Goal: Complete application form: Complete application form

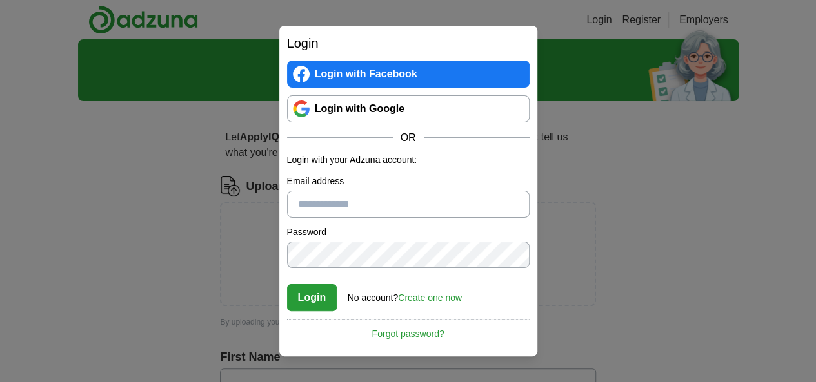
click at [583, 274] on div "Login Login with Facebook Login with Google OR Login with your Adzuna account: …" at bounding box center [408, 191] width 816 height 382
click at [372, 212] on input "Email address" at bounding box center [408, 204] width 242 height 27
type input "**********"
click at [287, 284] on button "Login" at bounding box center [312, 297] width 50 height 27
click at [318, 301] on button "Login" at bounding box center [312, 297] width 50 height 27
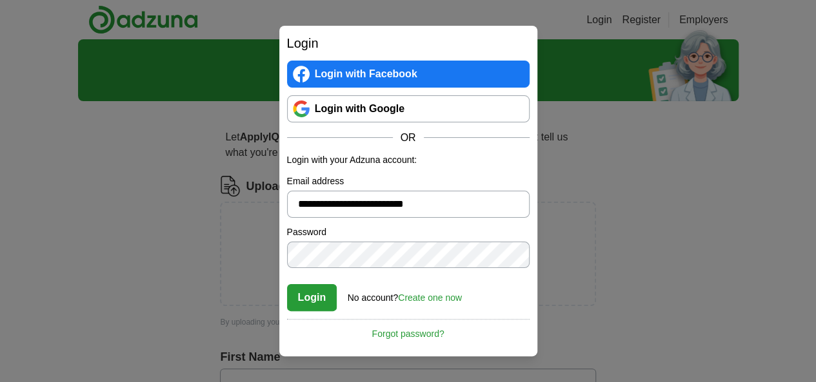
click at [318, 301] on button "Login" at bounding box center [312, 297] width 50 height 27
click at [316, 304] on button "Login" at bounding box center [312, 297] width 50 height 27
click at [451, 300] on link "Create one now" at bounding box center [430, 298] width 64 height 10
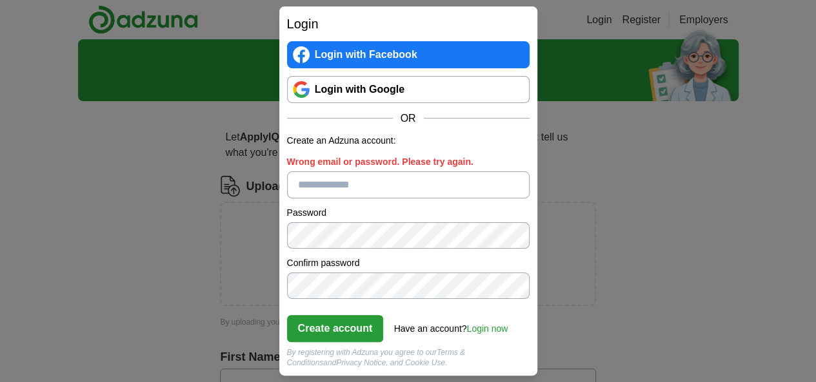
click at [345, 192] on input "Wrong email or password. Please try again." at bounding box center [408, 185] width 242 height 27
type input "**********"
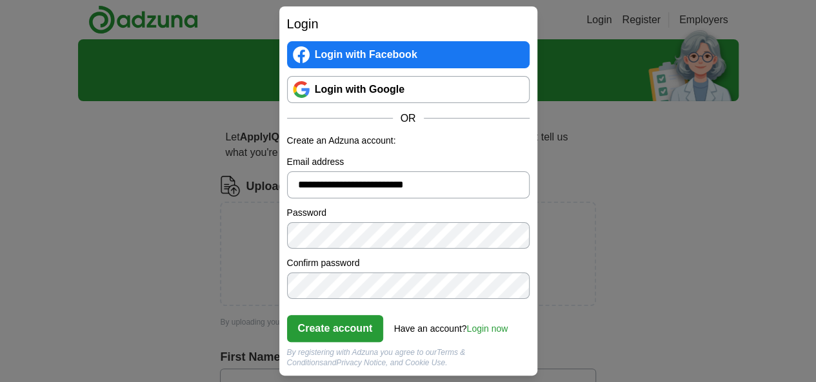
click at [344, 336] on button "Create account" at bounding box center [335, 328] width 97 height 27
click at [372, 326] on button "Create account" at bounding box center [335, 328] width 97 height 27
click at [376, 330] on button "Create account" at bounding box center [335, 328] width 97 height 27
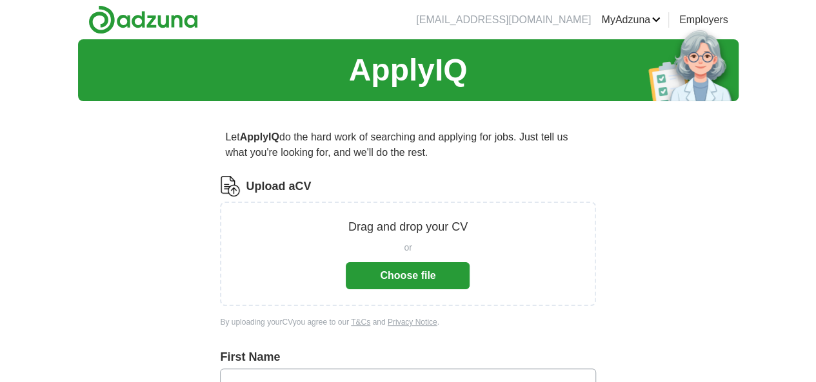
click at [443, 274] on button "Choose file" at bounding box center [408, 275] width 124 height 27
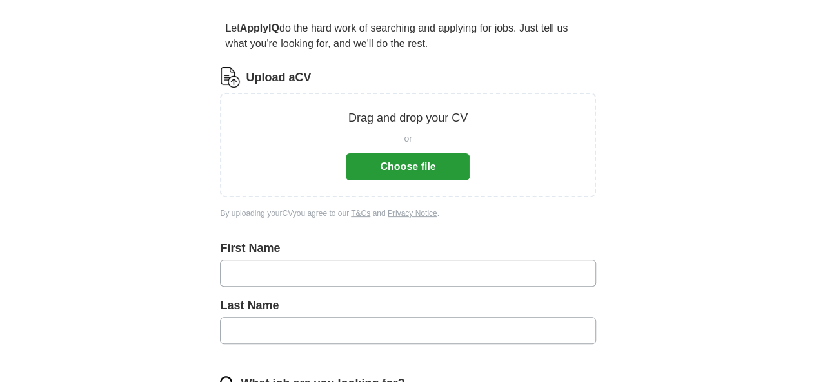
scroll to position [111, 0]
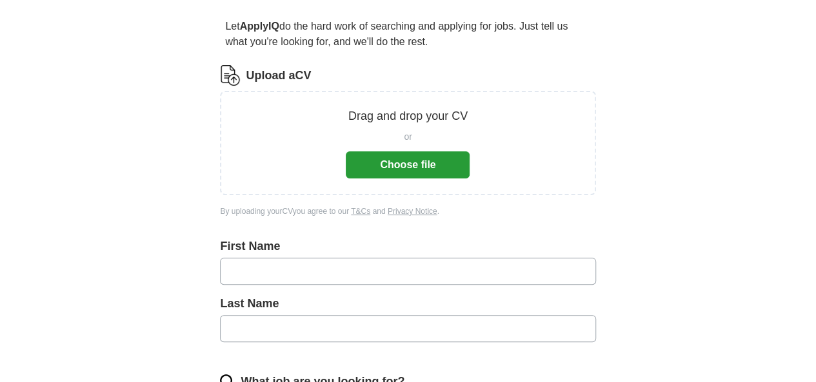
click at [393, 167] on button "Choose file" at bounding box center [408, 165] width 124 height 27
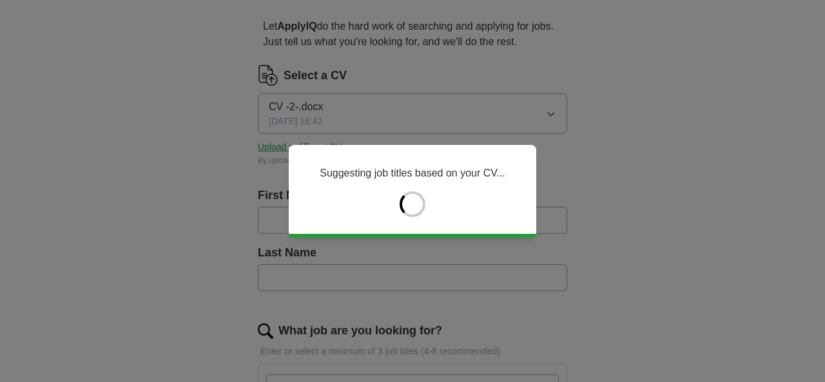
type input "*****"
type input "********"
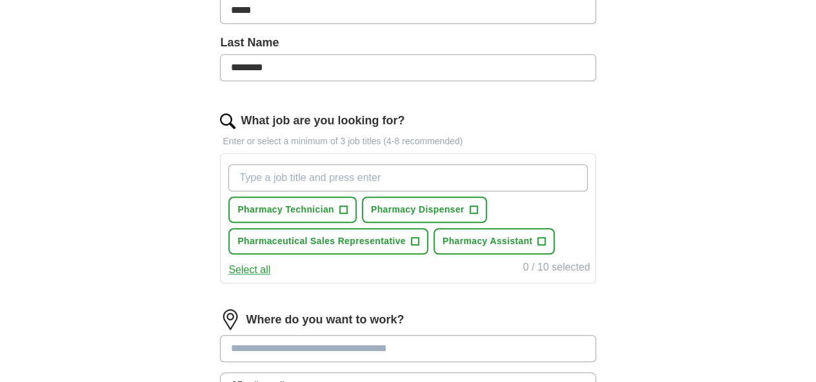
scroll to position [322, 0]
click at [477, 206] on span "+" at bounding box center [473, 209] width 8 height 10
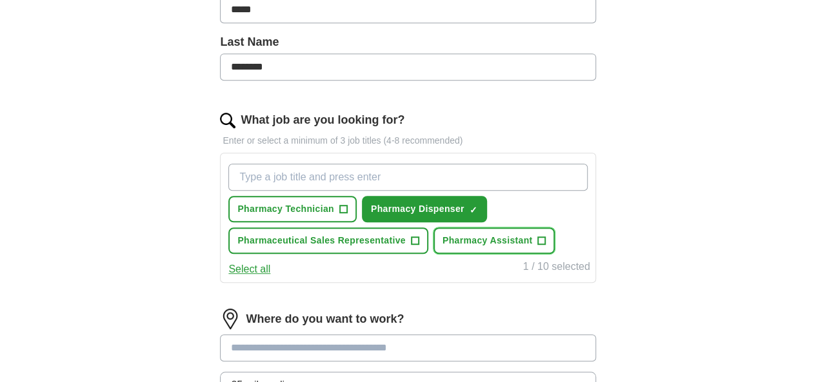
click at [538, 246] on span "+" at bounding box center [542, 241] width 8 height 10
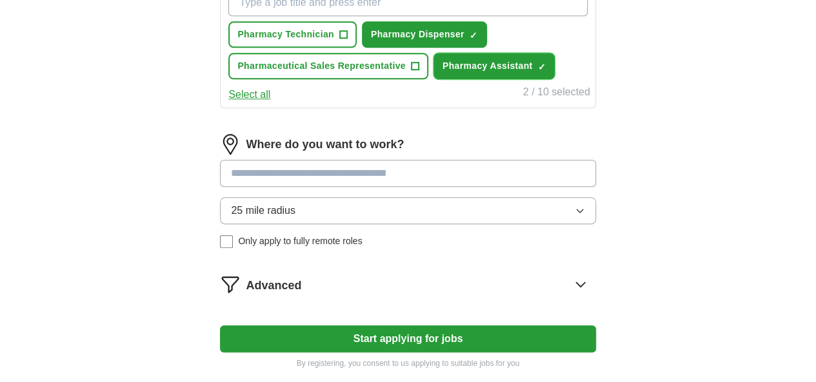
scroll to position [497, 0]
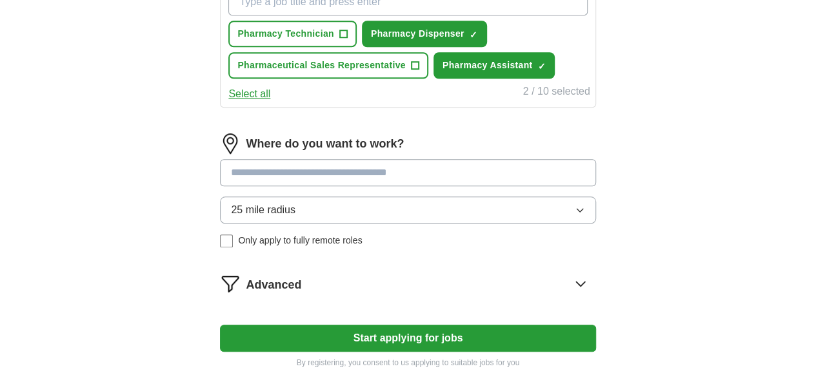
click at [359, 186] on input at bounding box center [407, 172] width 375 height 27
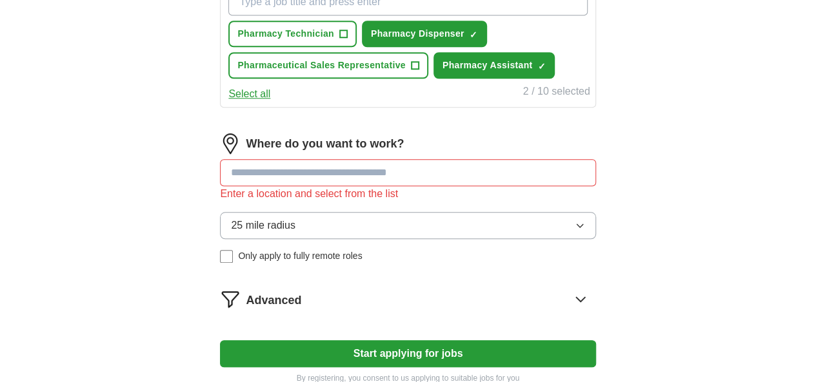
click at [448, 232] on div "Where do you want to work? Enter a location and select from the list 25 mile ra…" at bounding box center [407, 203] width 375 height 140
click at [575, 231] on icon "button" at bounding box center [580, 226] width 10 height 10
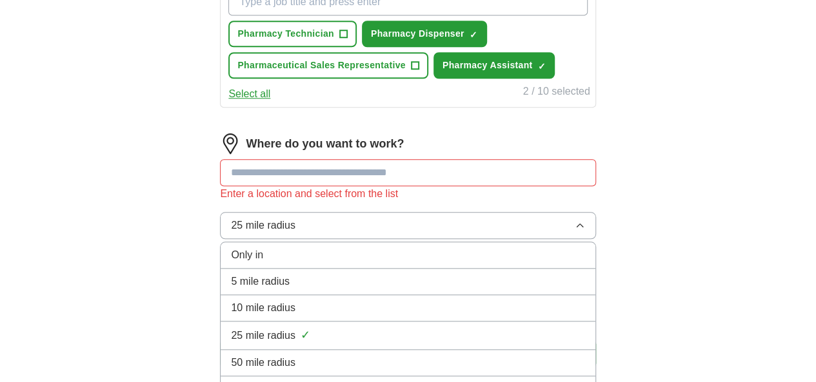
click at [378, 344] on div "25 mile radius ✓" at bounding box center [407, 335] width 353 height 17
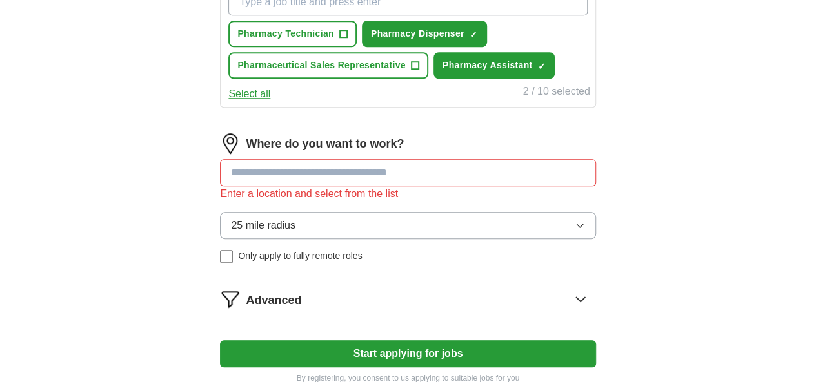
click at [372, 186] on input at bounding box center [407, 172] width 375 height 27
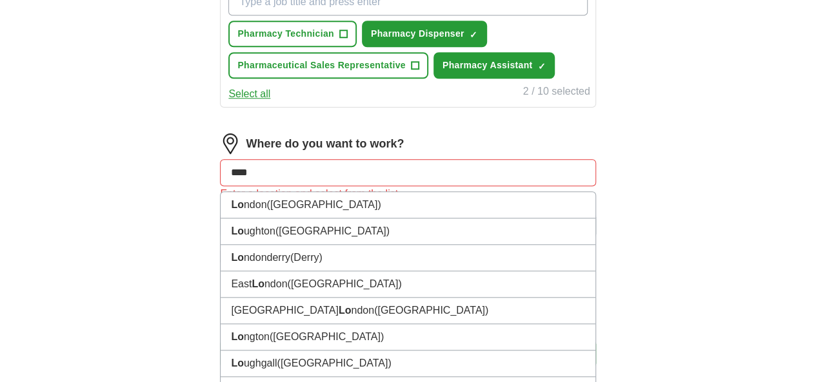
type input "*****"
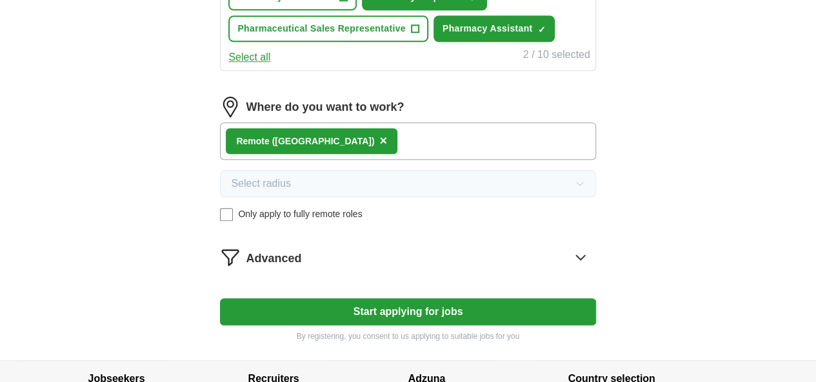
scroll to position [535, 0]
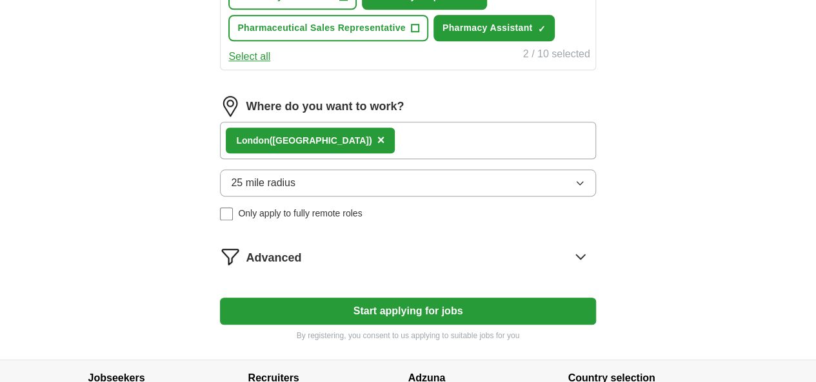
click at [432, 325] on button "Start applying for jobs" at bounding box center [407, 311] width 375 height 27
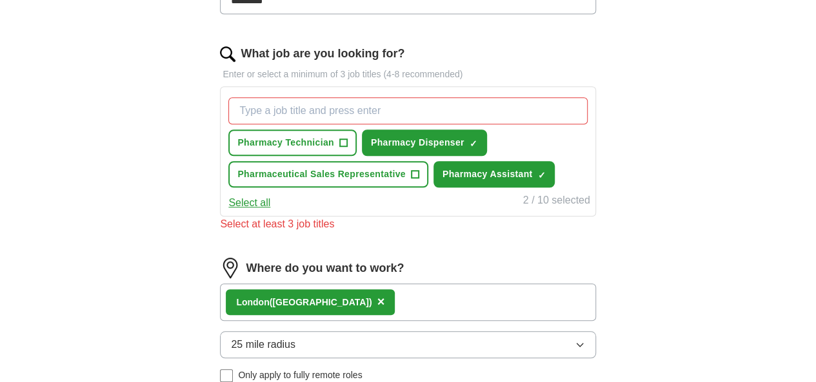
scroll to position [387, 0]
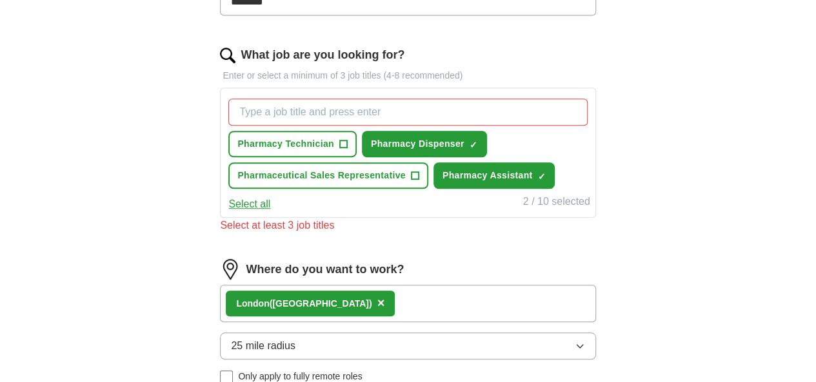
click at [270, 212] on button "Select all" at bounding box center [249, 204] width 42 height 15
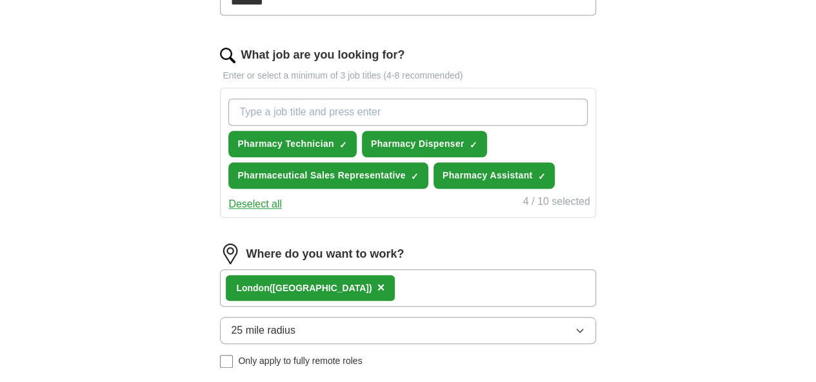
click at [282, 212] on button "Deselect all" at bounding box center [255, 204] width 54 height 15
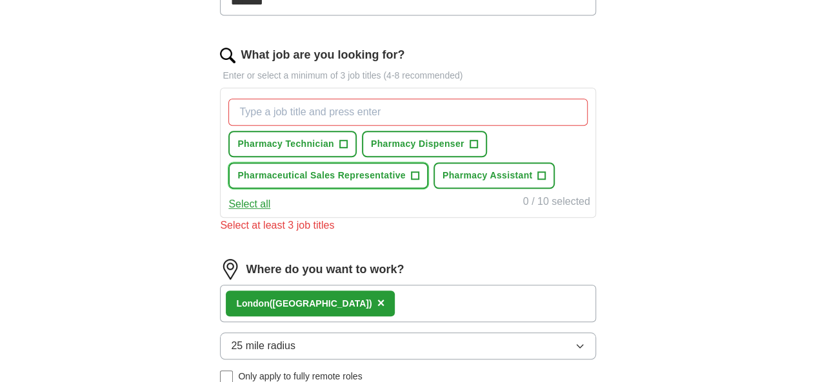
click at [419, 173] on span "+" at bounding box center [415, 176] width 8 height 10
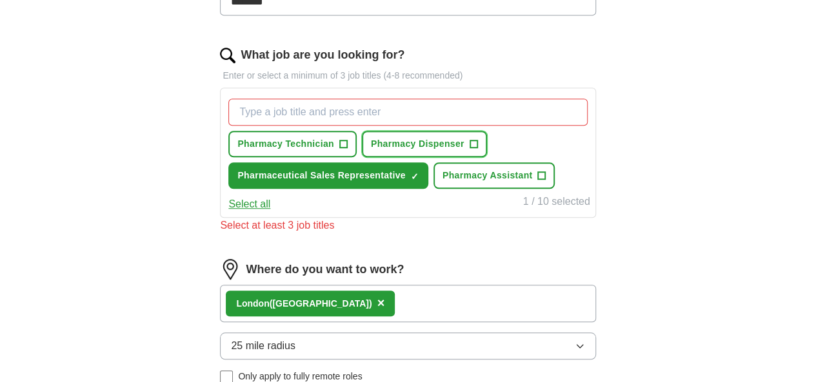
click at [477, 143] on span "+" at bounding box center [473, 144] width 8 height 10
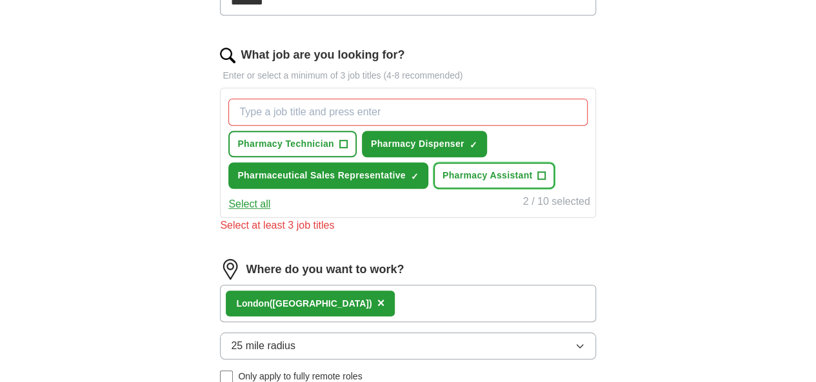
click at [538, 181] on span "+" at bounding box center [542, 176] width 8 height 10
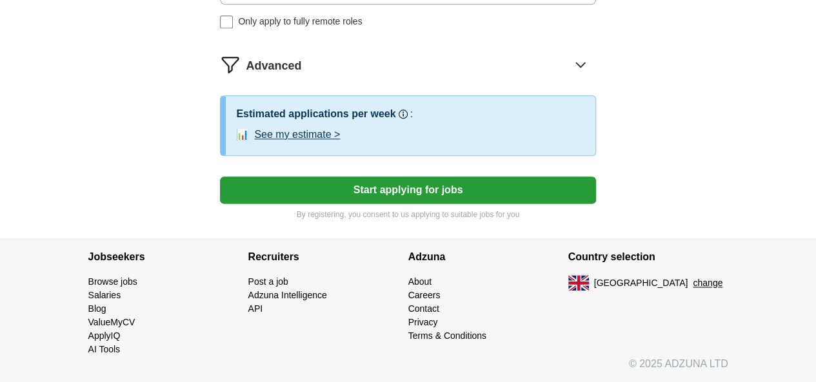
scroll to position [754, 0]
click at [387, 193] on button "Start applying for jobs" at bounding box center [407, 190] width 375 height 27
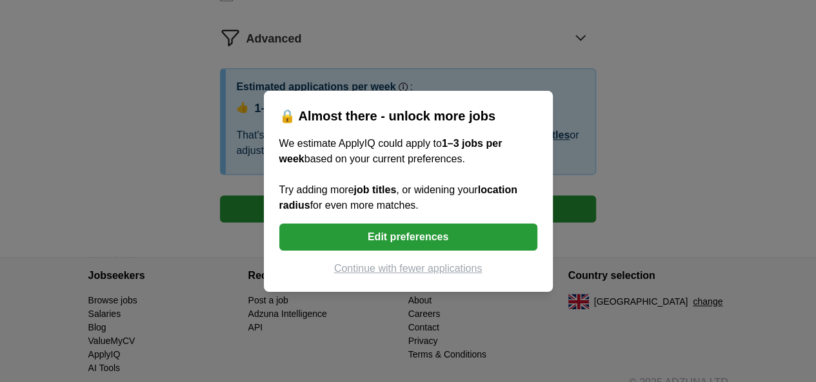
click at [433, 235] on button "Edit preferences" at bounding box center [408, 237] width 258 height 27
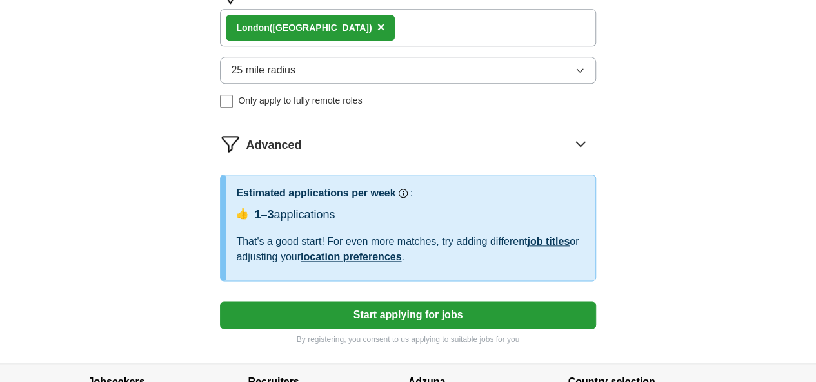
scroll to position [694, 0]
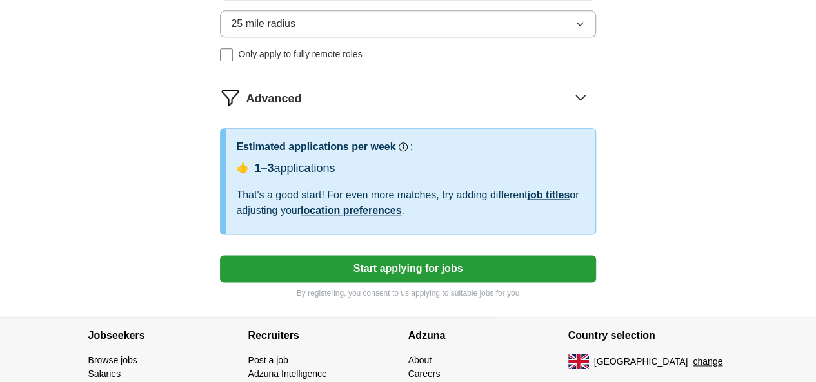
click at [435, 282] on button "Start applying for jobs" at bounding box center [407, 268] width 375 height 27
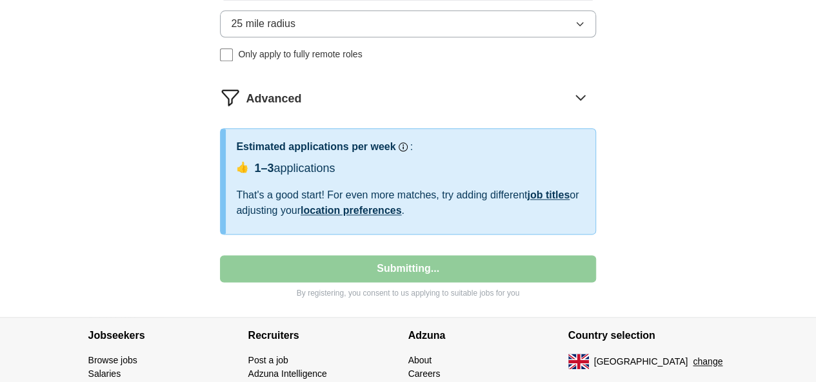
select select "**"
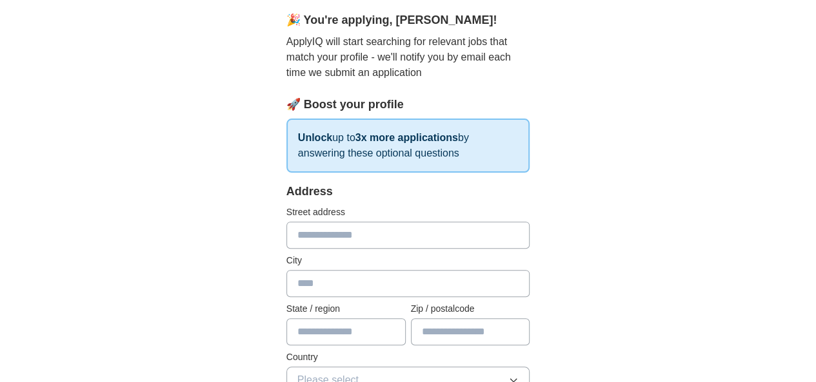
scroll to position [113, 0]
click at [378, 246] on input "text" at bounding box center [408, 234] width 244 height 27
type input "**********"
type input "******"
type input "*******"
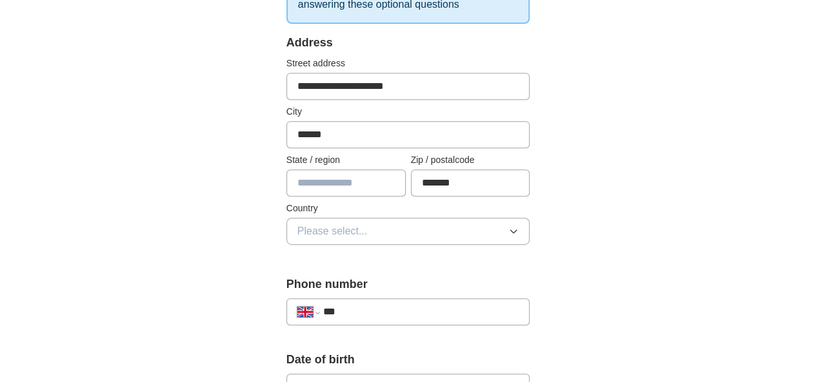
scroll to position [266, 0]
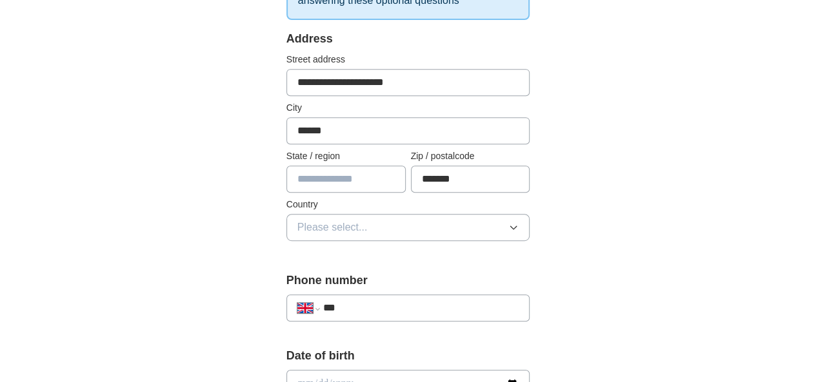
click at [344, 226] on button "Please select..." at bounding box center [408, 227] width 244 height 27
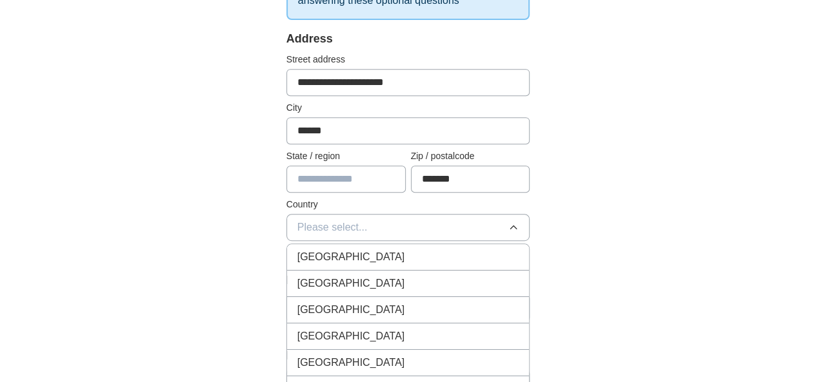
click at [340, 251] on div "[GEOGRAPHIC_DATA]" at bounding box center [408, 257] width 222 height 15
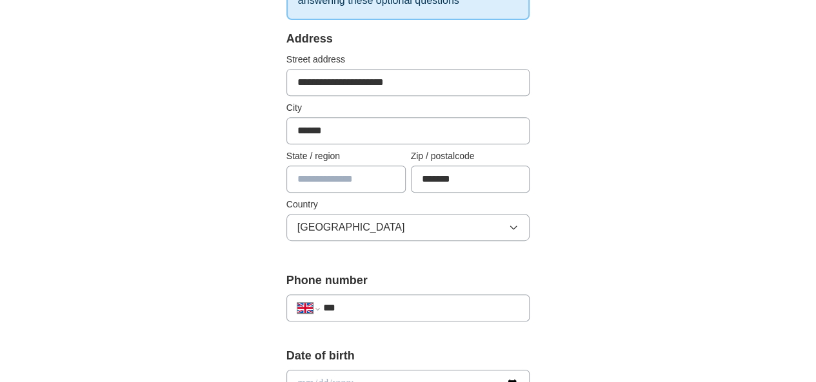
click at [331, 177] on input "text" at bounding box center [345, 179] width 119 height 27
type input "******"
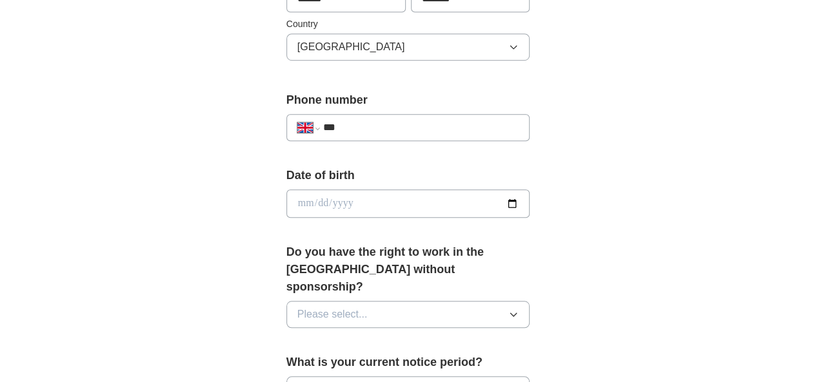
scroll to position [448, 0]
click at [373, 115] on div "**********" at bounding box center [408, 126] width 244 height 27
click at [339, 128] on input "***" at bounding box center [421, 126] width 196 height 15
type input "**********"
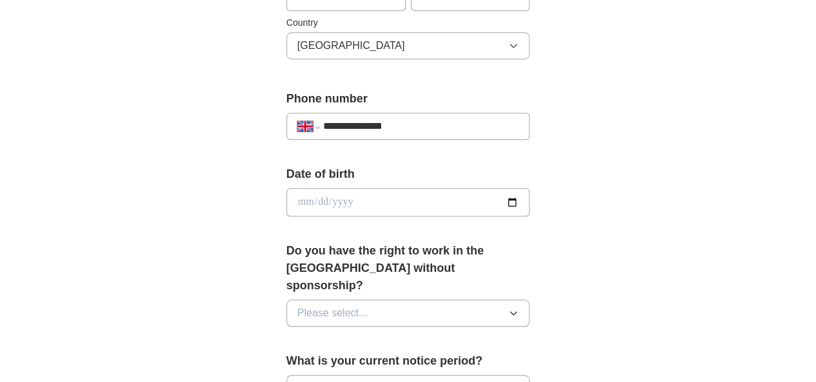
click at [353, 201] on input "date" at bounding box center [408, 202] width 244 height 28
type input "**********"
click at [293, 196] on input "date" at bounding box center [408, 202] width 244 height 28
type input "**********"
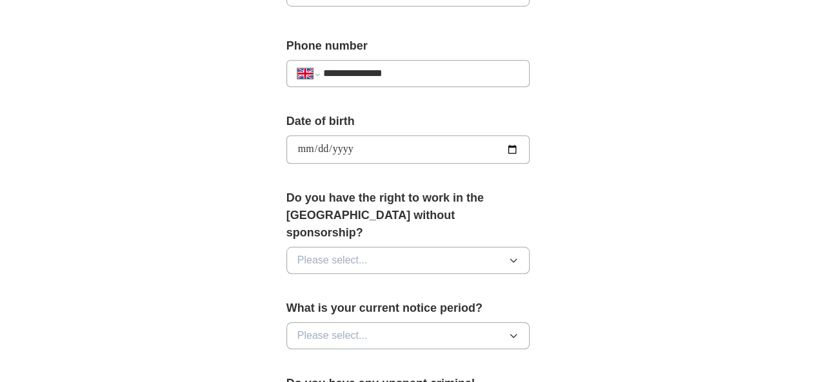
click at [394, 247] on button "Please select..." at bounding box center [408, 260] width 244 height 27
click at [368, 282] on div "Yes" at bounding box center [408, 289] width 222 height 15
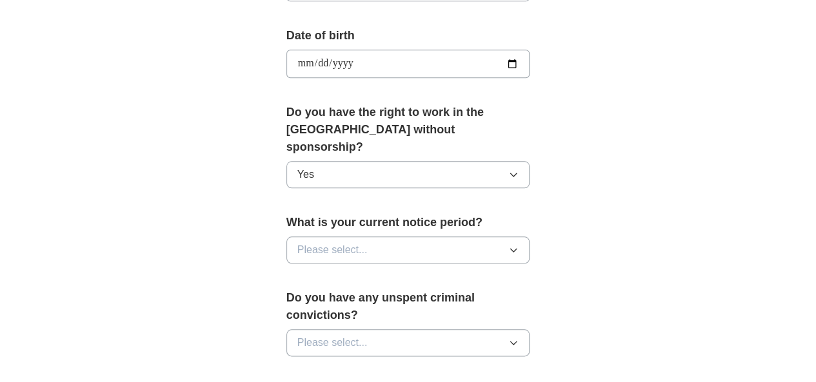
scroll to position [587, 0]
click at [424, 236] on button "Please select..." at bounding box center [408, 249] width 244 height 27
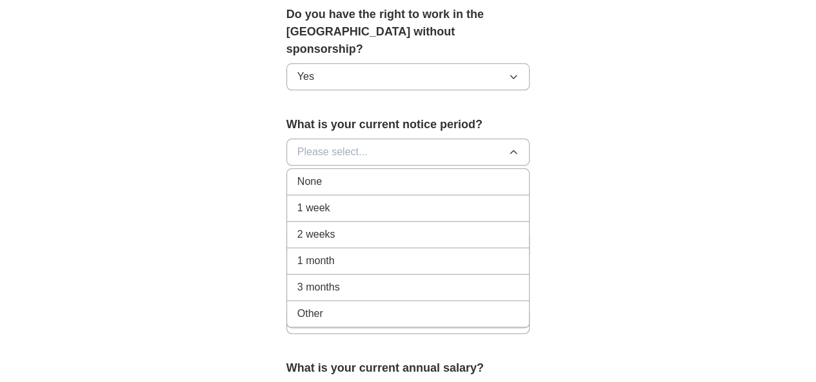
scroll to position [685, 0]
click at [386, 173] on div "None" at bounding box center [408, 180] width 222 height 15
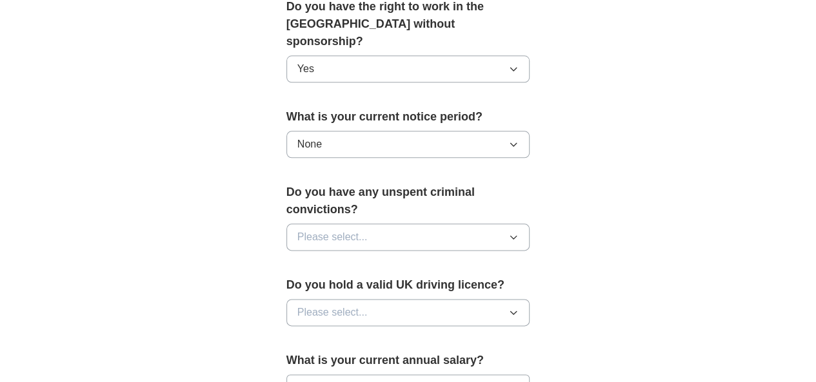
scroll to position [698, 0]
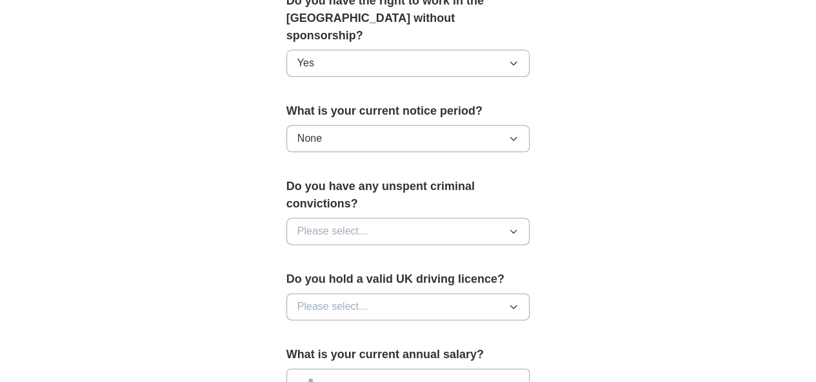
click at [473, 218] on button "Please select..." at bounding box center [408, 231] width 244 height 27
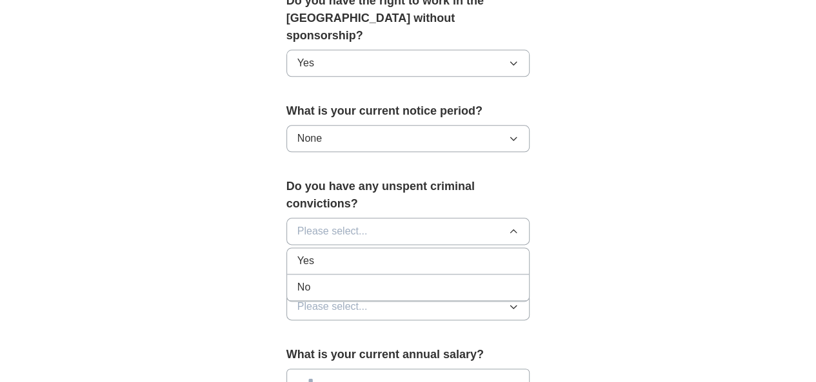
click at [395, 280] on div "No" at bounding box center [408, 287] width 222 height 15
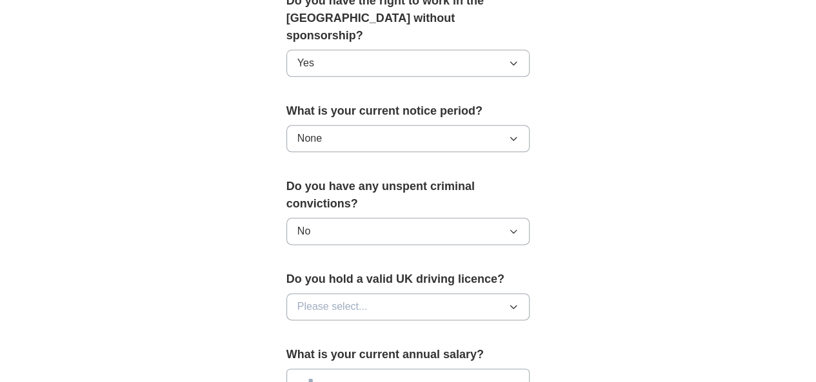
click at [475, 293] on button "Please select..." at bounding box center [408, 306] width 244 height 27
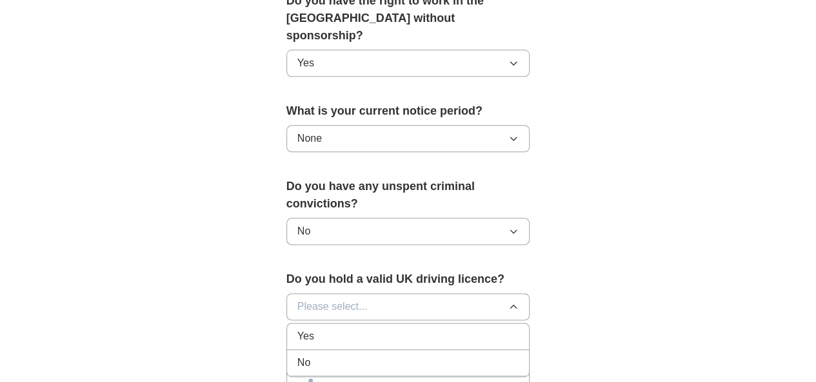
click at [415, 350] on li "No" at bounding box center [408, 363] width 242 height 26
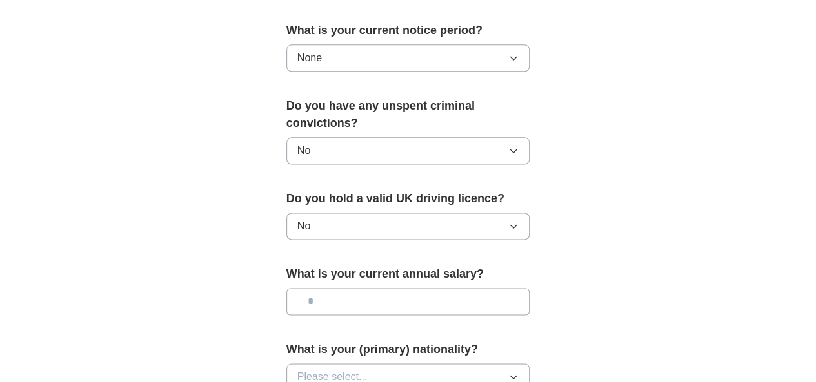
scroll to position [779, 0]
click at [472, 288] on input "text" at bounding box center [408, 301] width 244 height 27
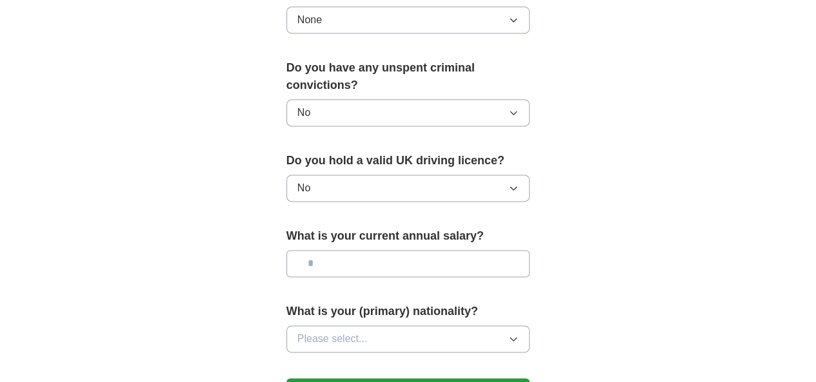
click at [462, 326] on button "Please select..." at bounding box center [408, 339] width 244 height 27
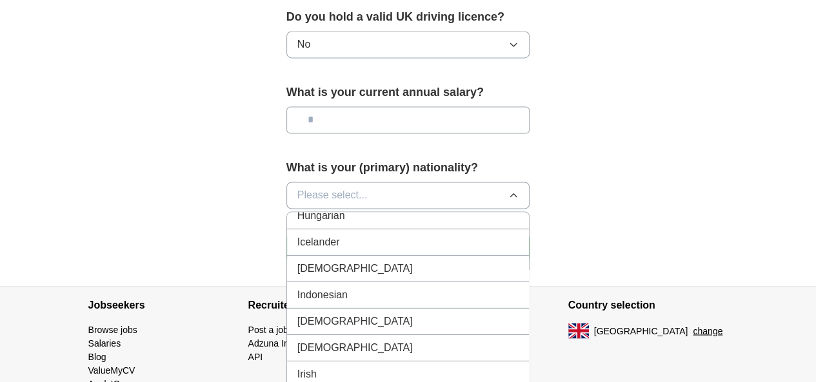
scroll to position [2073, 0]
click at [428, 255] on li "Indian" at bounding box center [408, 268] width 242 height 26
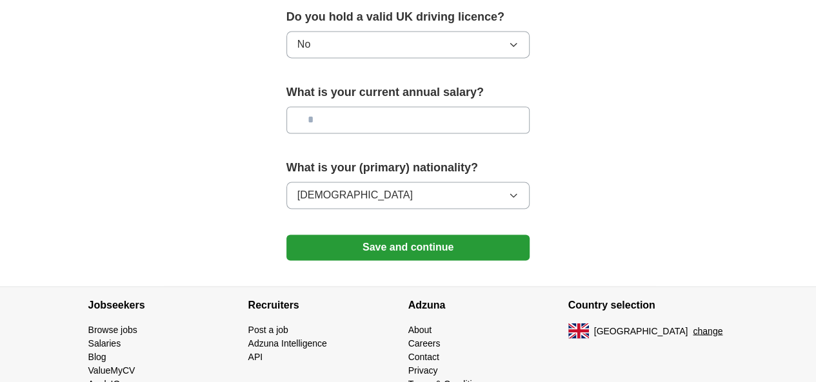
click at [429, 235] on button "Save and continue" at bounding box center [408, 248] width 244 height 26
